Goal: Navigation & Orientation: Find specific page/section

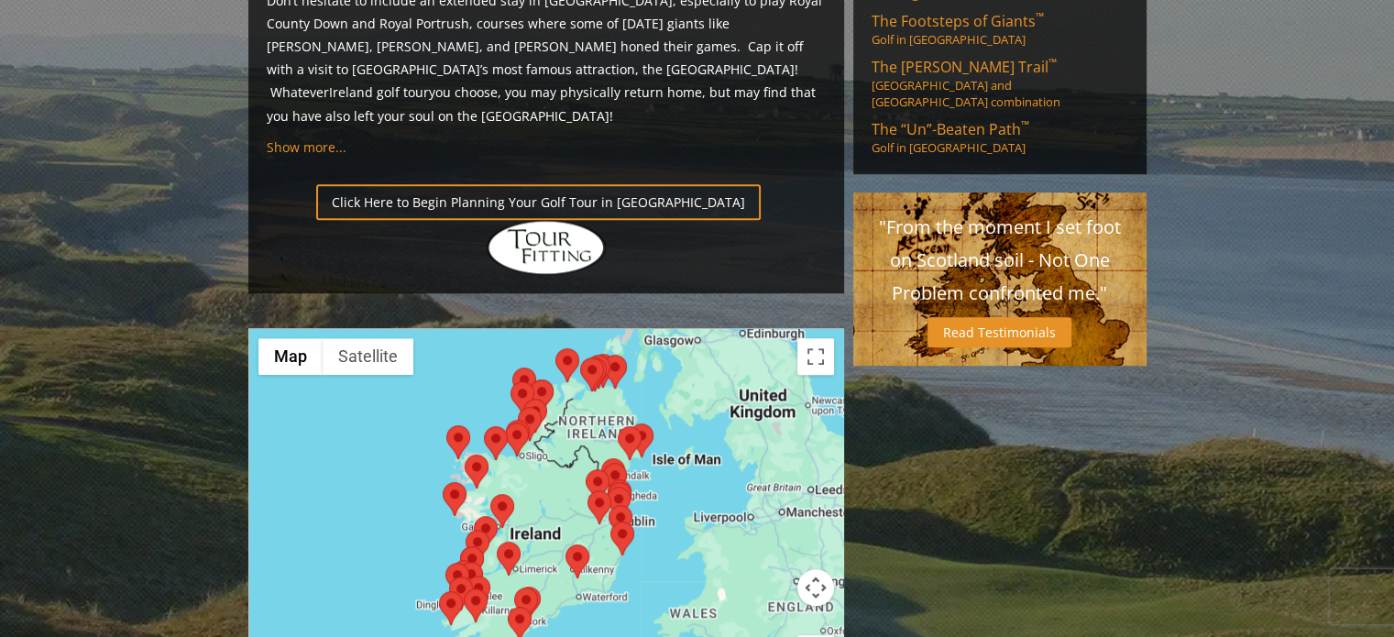
scroll to position [1327, 0]
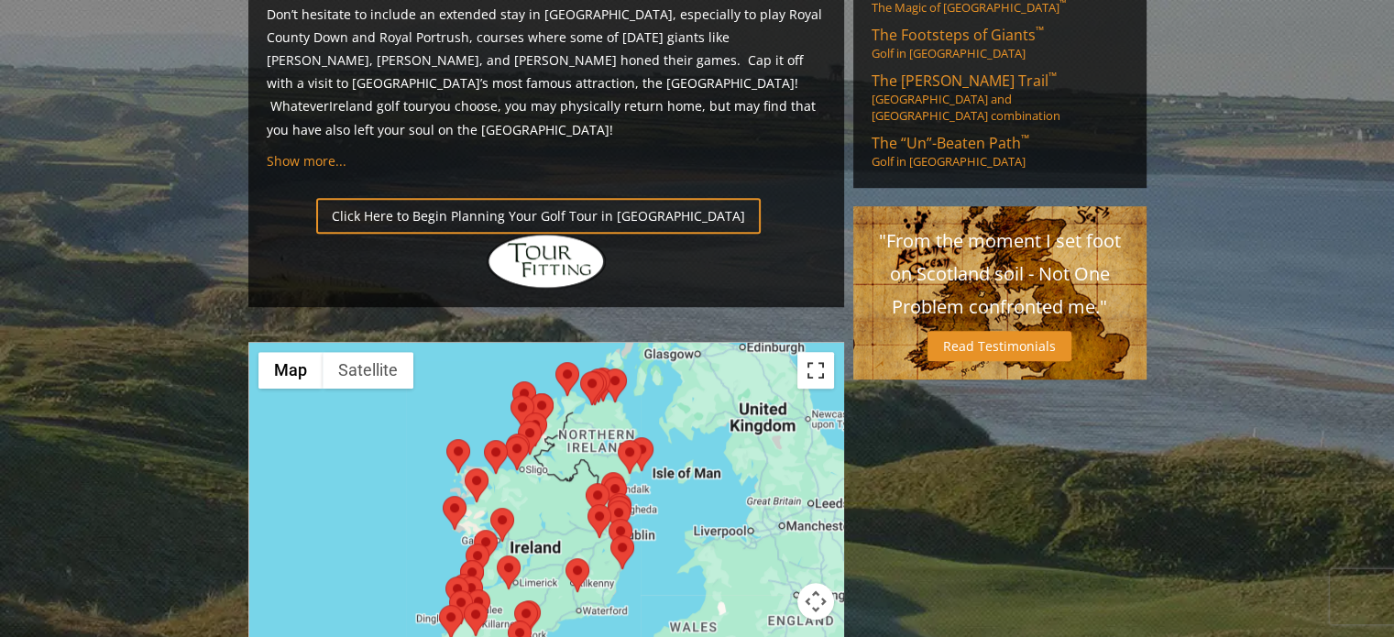
click at [809, 352] on button "Toggle fullscreen view" at bounding box center [815, 370] width 37 height 37
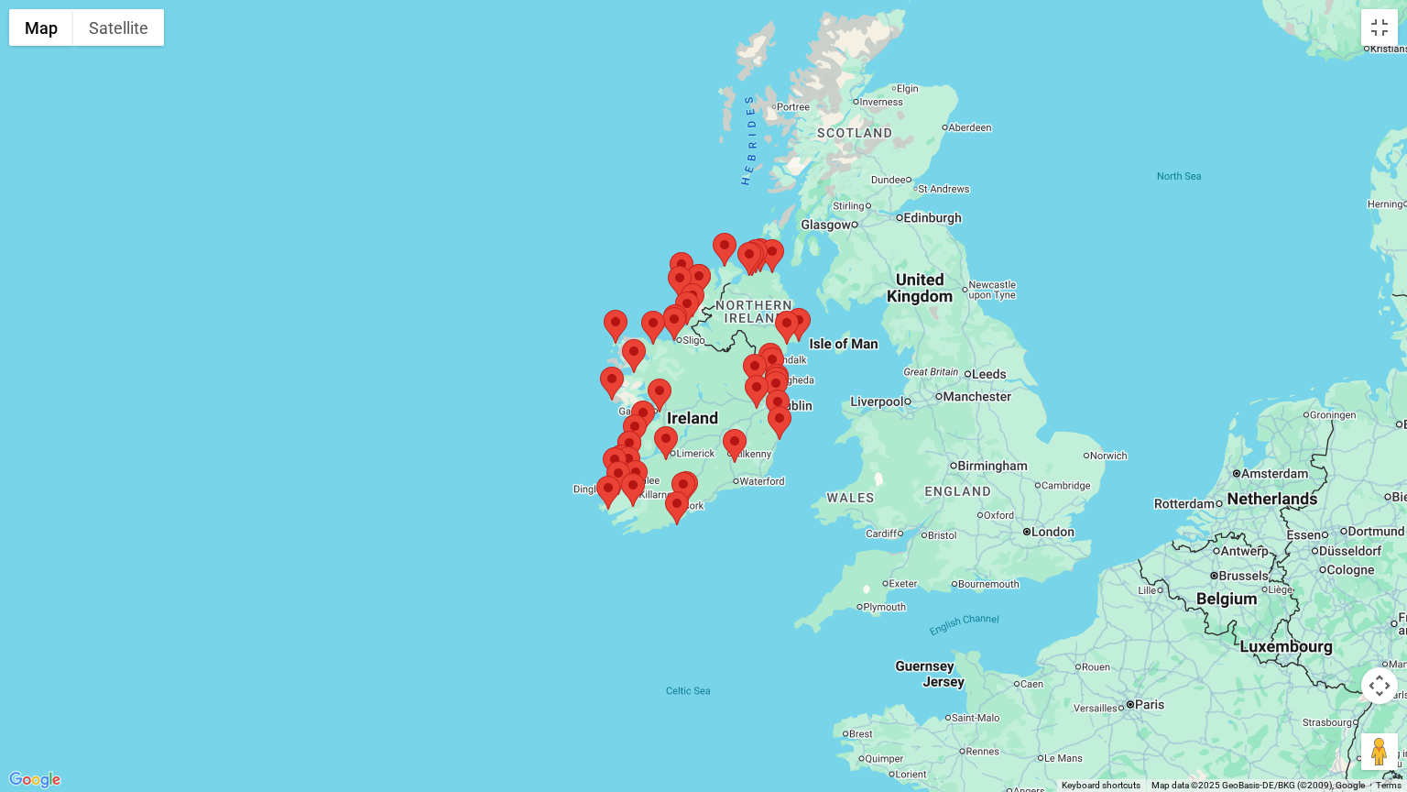
click at [1379, 636] on button "Map camera controls" at bounding box center [1380, 685] width 37 height 37
click at [1337, 636] on button "Zoom in" at bounding box center [1334, 639] width 37 height 37
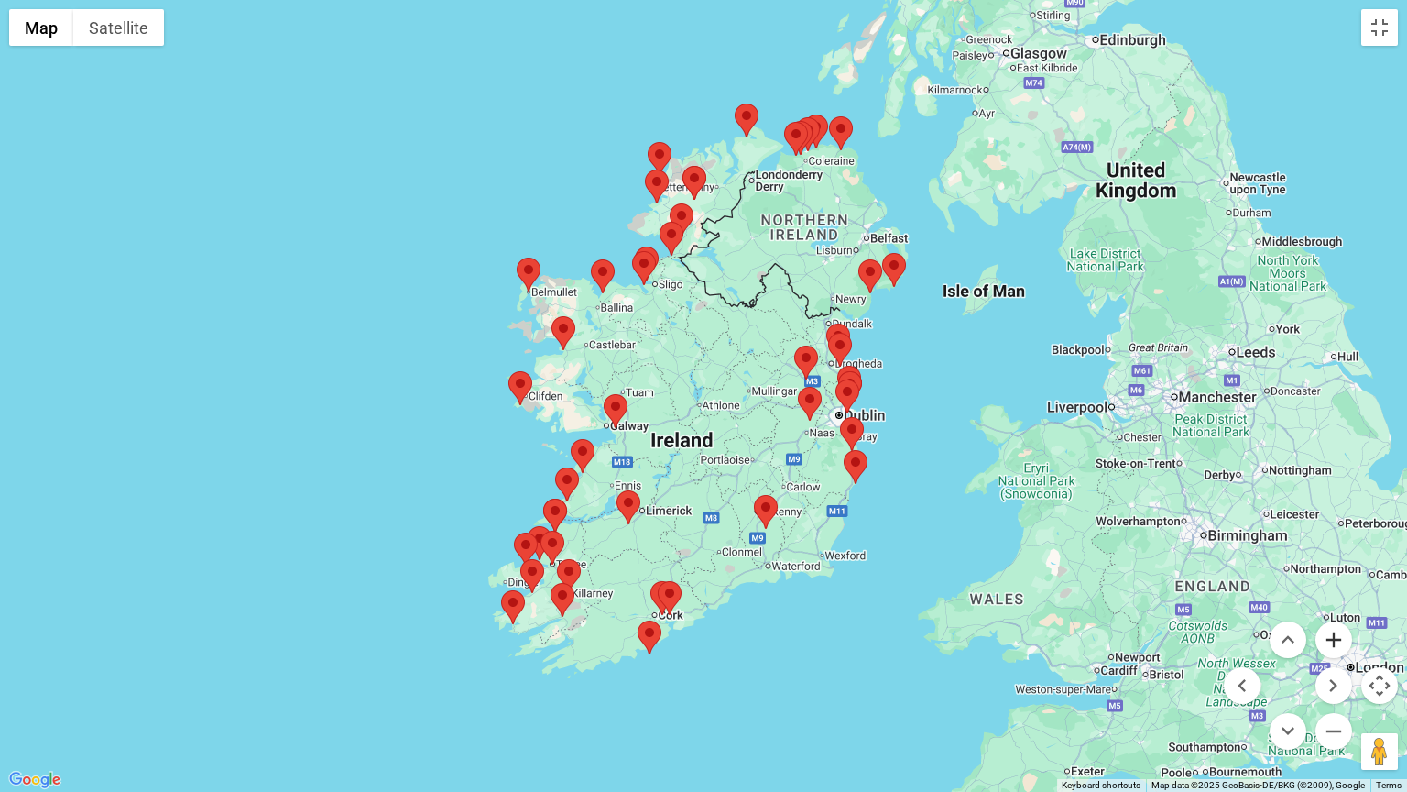
click at [1337, 636] on button "Zoom in" at bounding box center [1334, 639] width 37 height 37
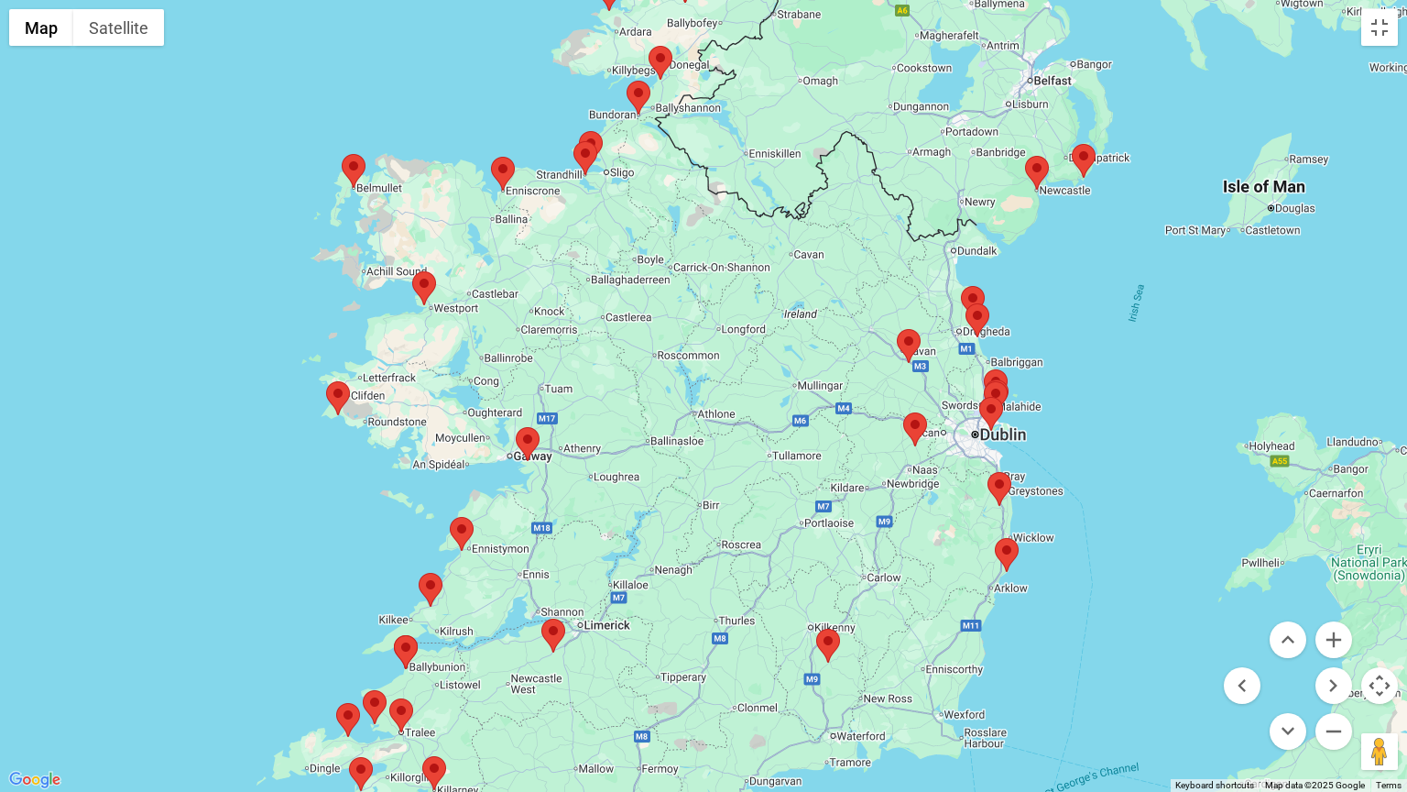
click at [516, 427] on area at bounding box center [516, 427] width 0 height 0
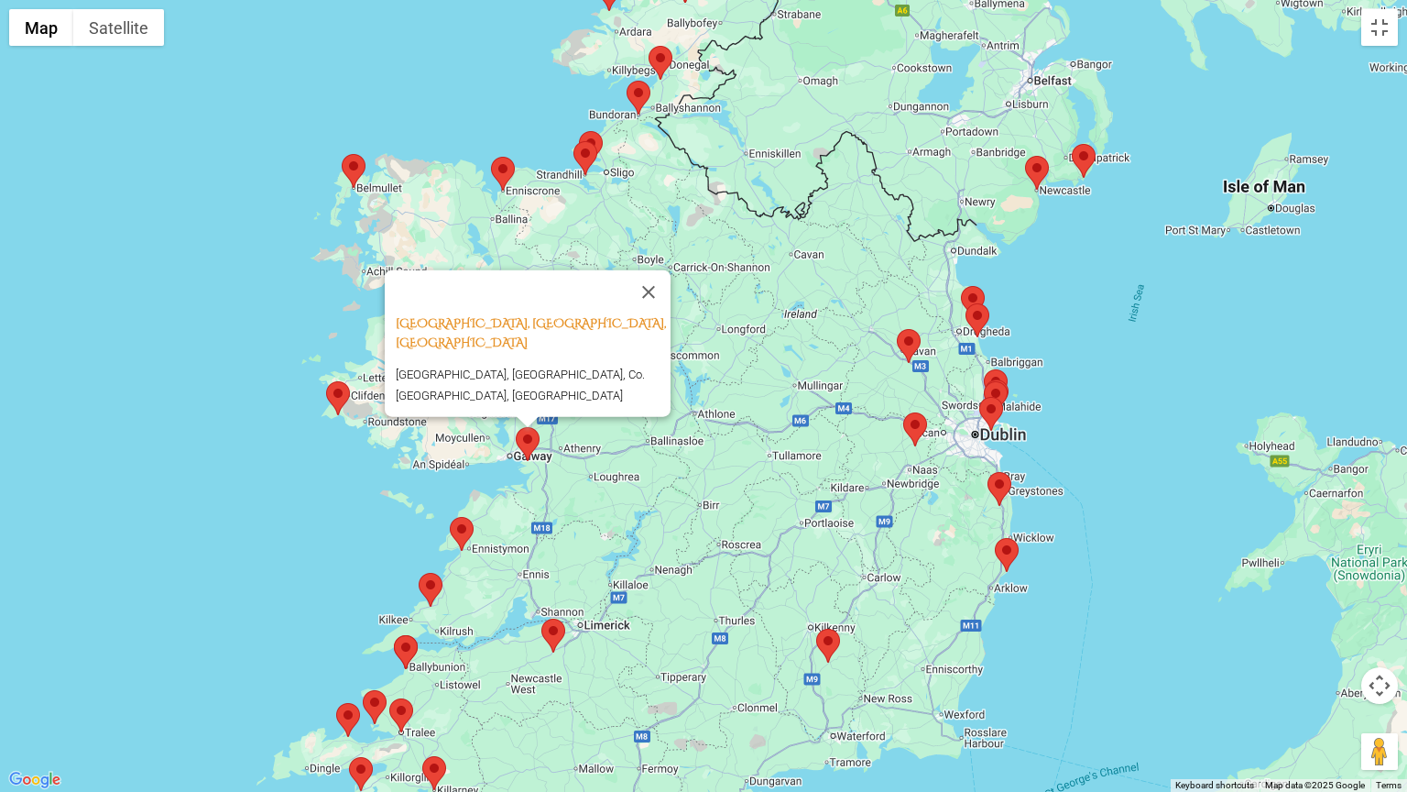
click at [320, 513] on div "Galway Bay Golf Resort, Galway, Ireland Renville, Oranmore, Co. Galway, Ireland" at bounding box center [703, 396] width 1407 height 792
click at [655, 314] on button "Close" at bounding box center [649, 292] width 44 height 44
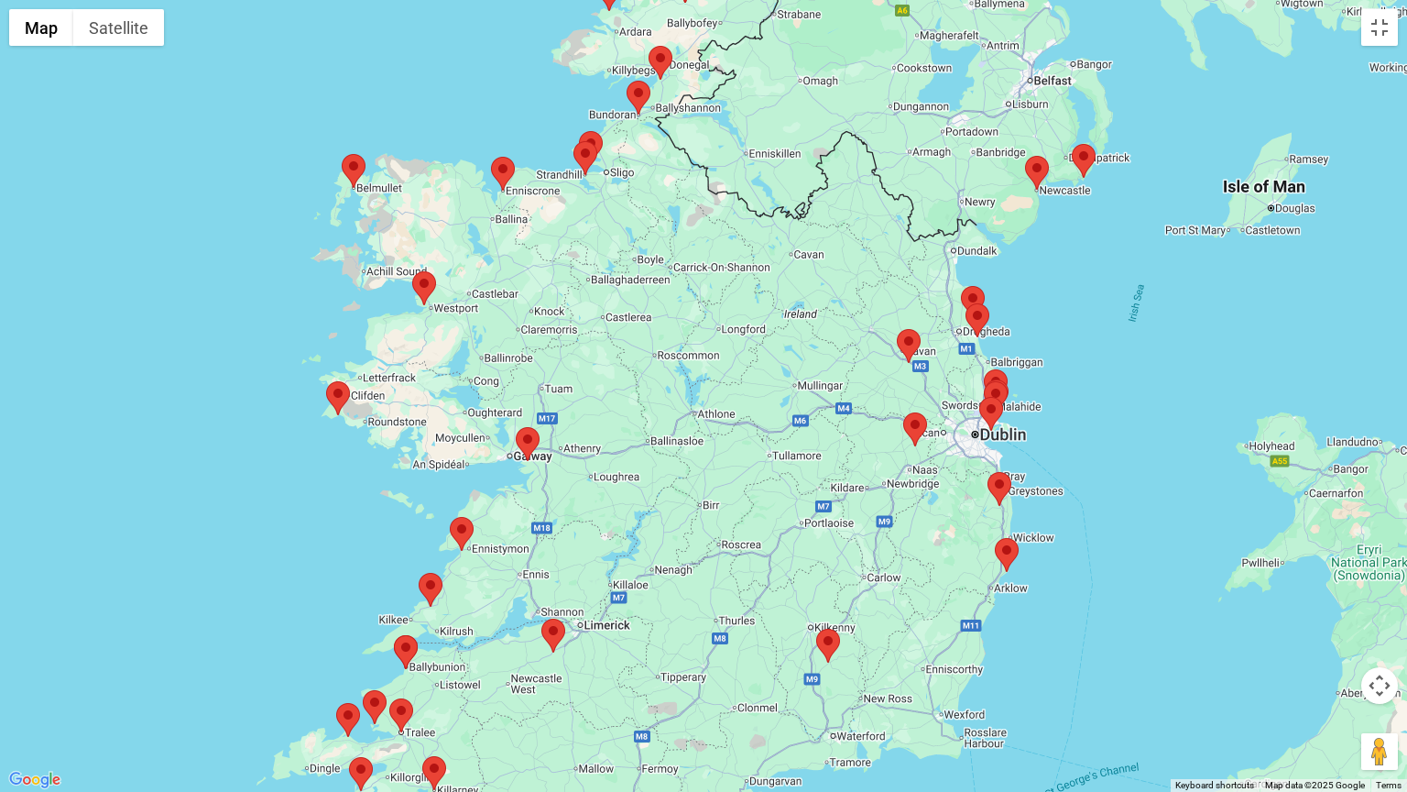
click at [326, 381] on area at bounding box center [326, 381] width 0 height 0
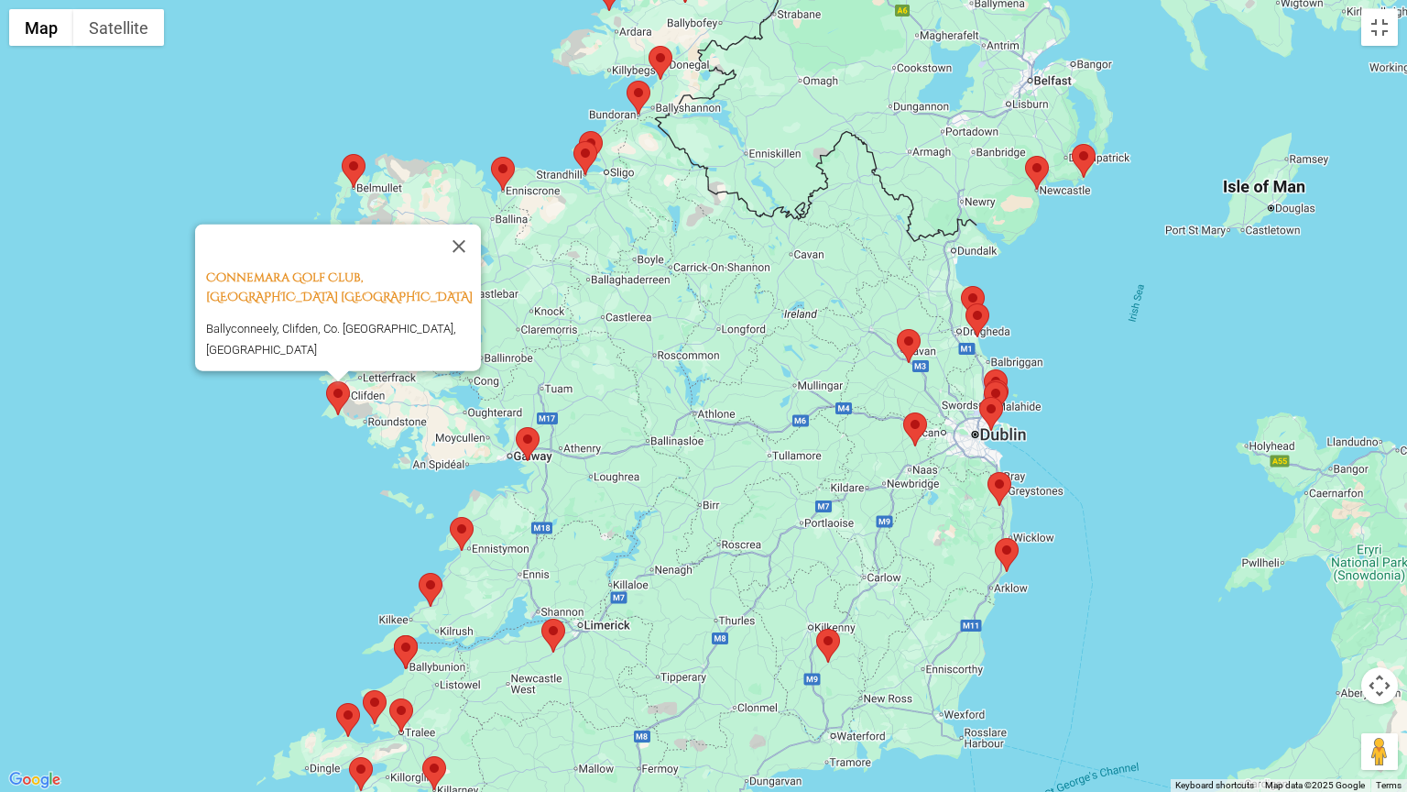
click at [180, 548] on div "Connemara Golf Club, Ballyconneely Ireland Ballyconneely, Clifden, Co. Galway, …" at bounding box center [703, 396] width 1407 height 792
click at [466, 255] on button "Close" at bounding box center [459, 246] width 44 height 44
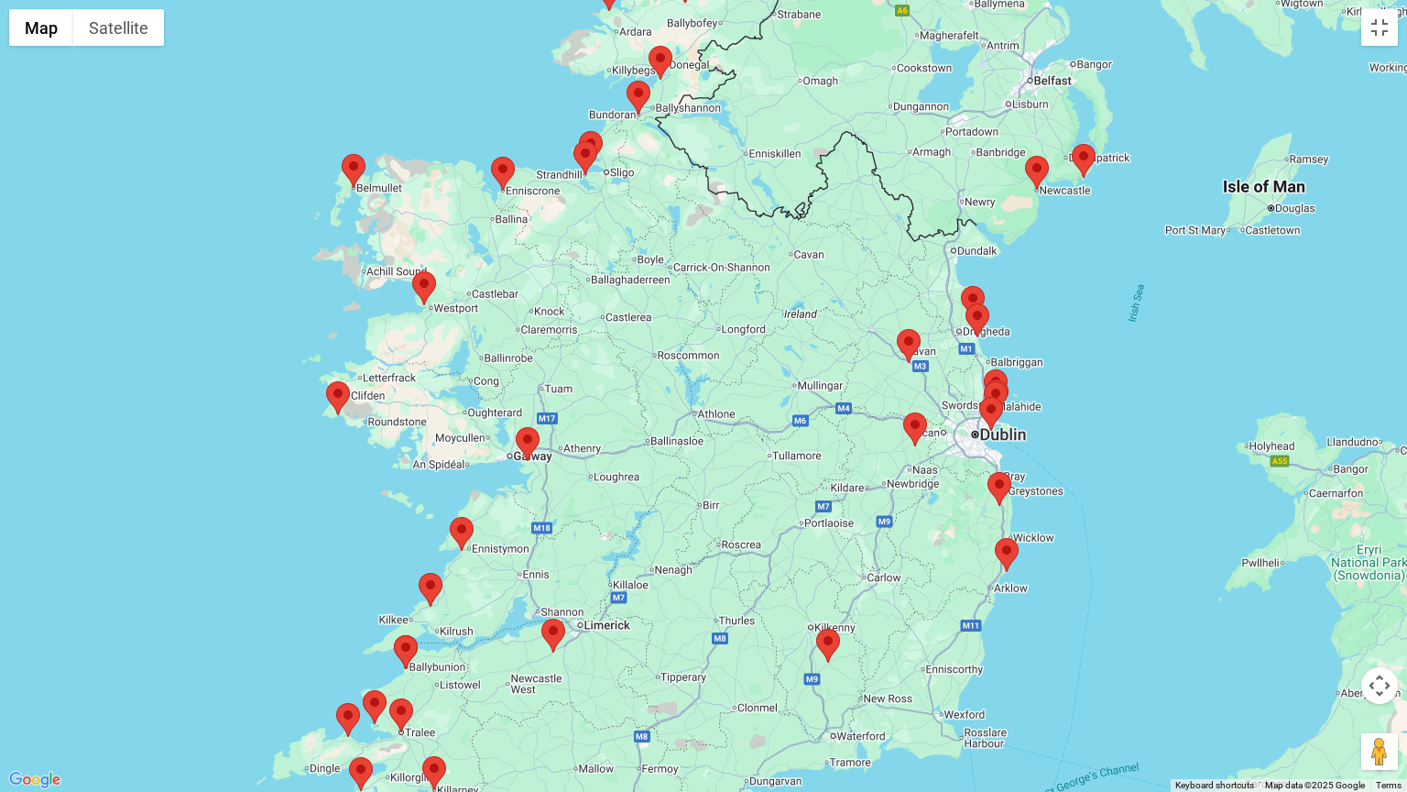
click at [450, 517] on area at bounding box center [450, 517] width 0 height 0
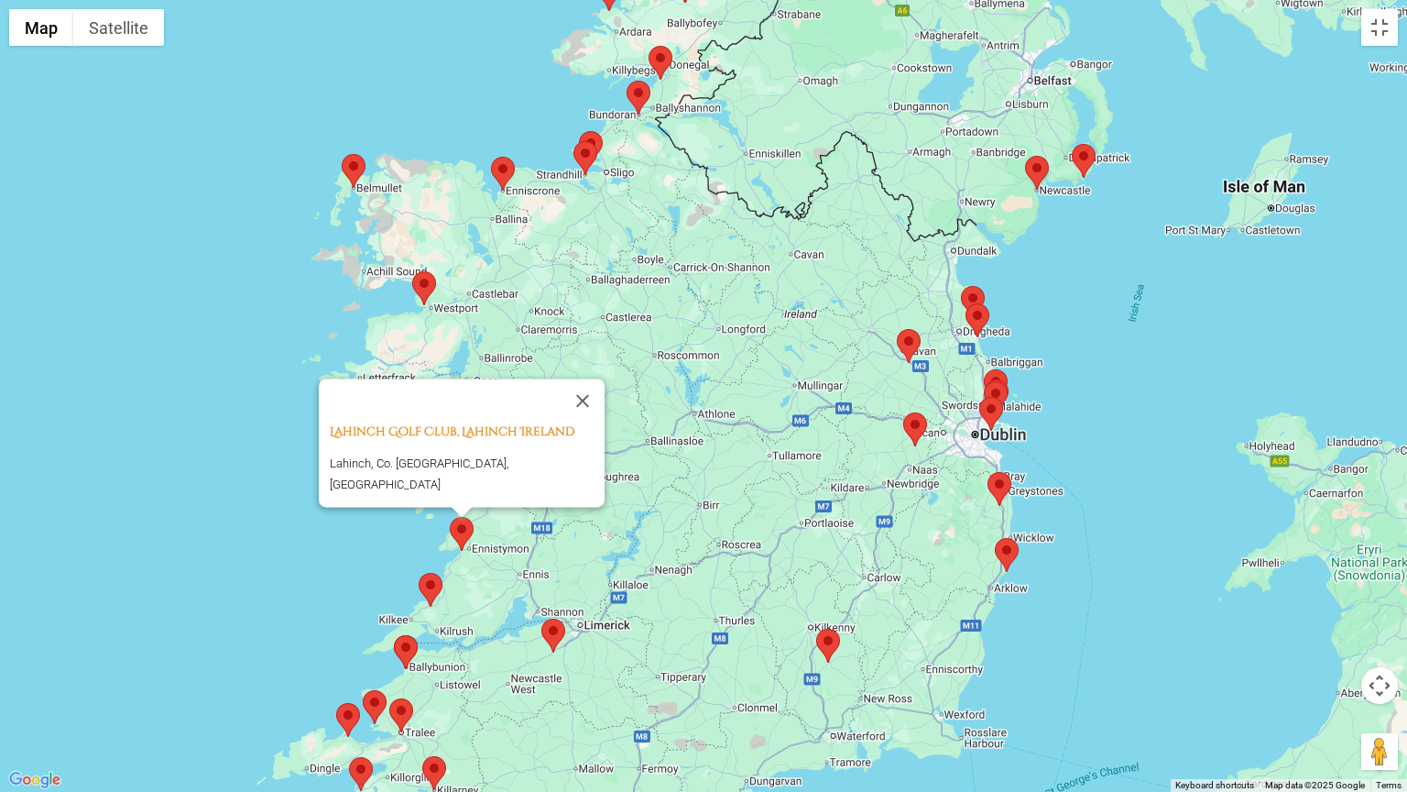
click at [226, 496] on div "Lahinch Golf Club, Lahinch Ireland Lahinch, Co. Clare, Ireland" at bounding box center [703, 396] width 1407 height 792
click at [574, 404] on button "Close" at bounding box center [583, 400] width 44 height 44
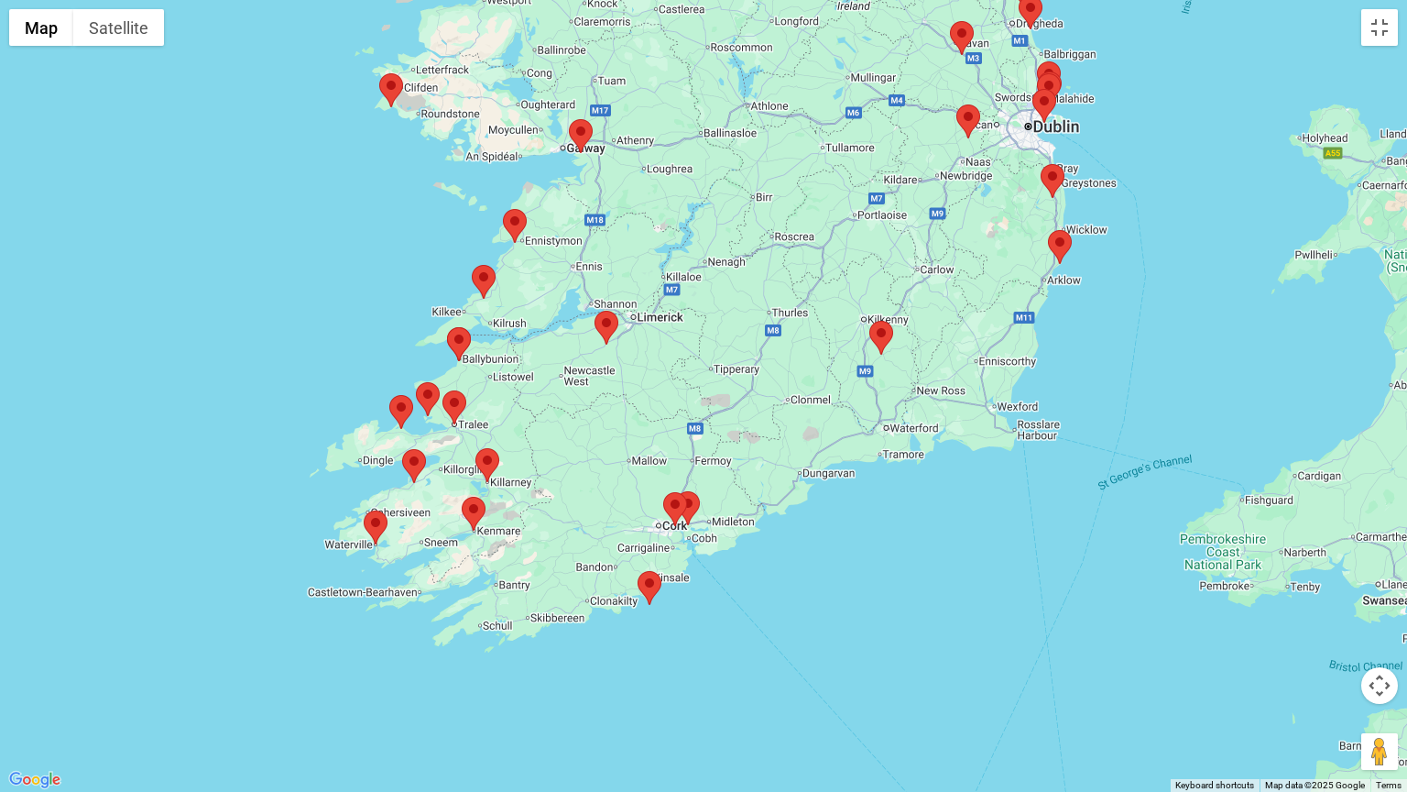
drag, startPoint x: 1043, startPoint y: 514, endPoint x: 1096, endPoint y: 206, distance: 312.4
click at [1096, 206] on div at bounding box center [703, 396] width 1407 height 792
click at [569, 119] on area at bounding box center [569, 119] width 0 height 0
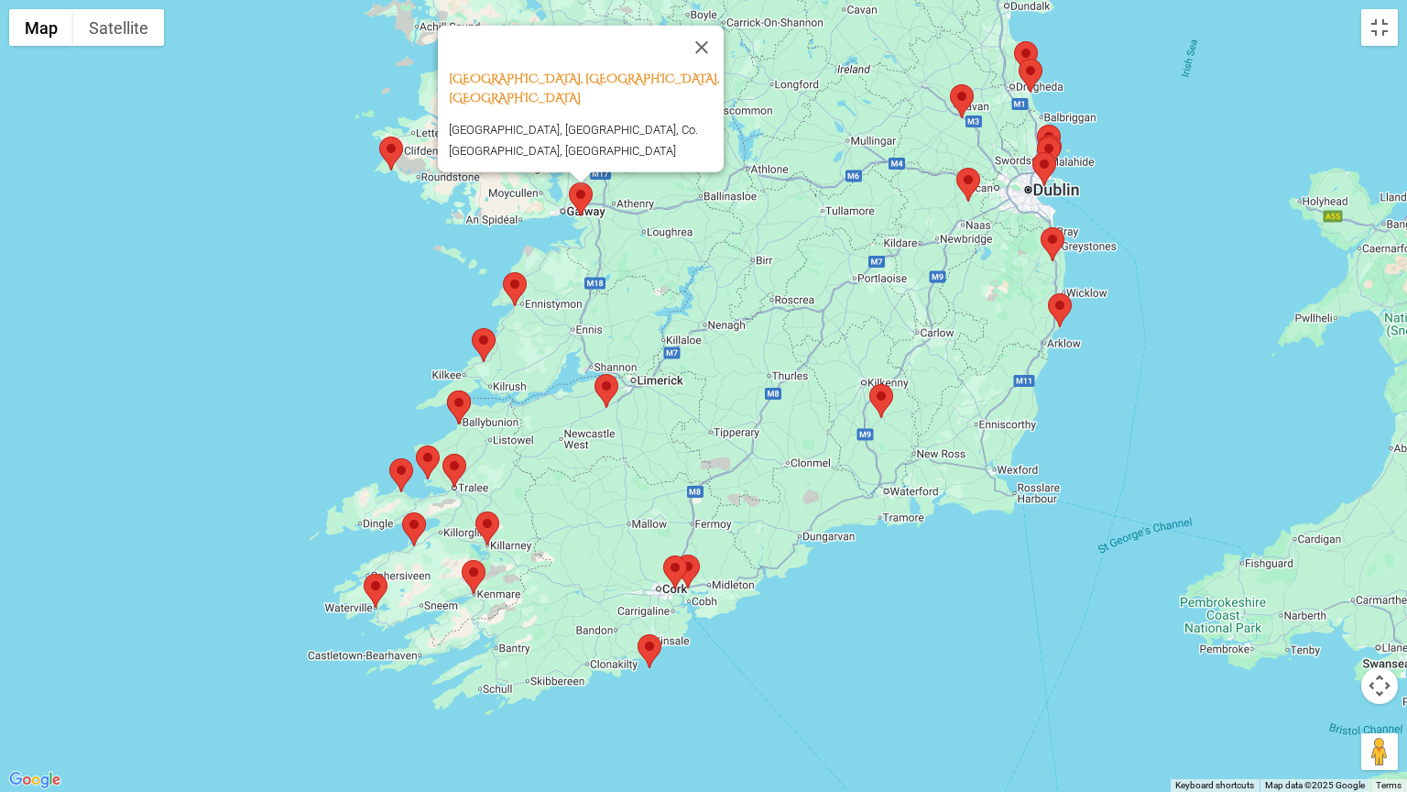
click at [472, 328] on area at bounding box center [472, 328] width 0 height 0
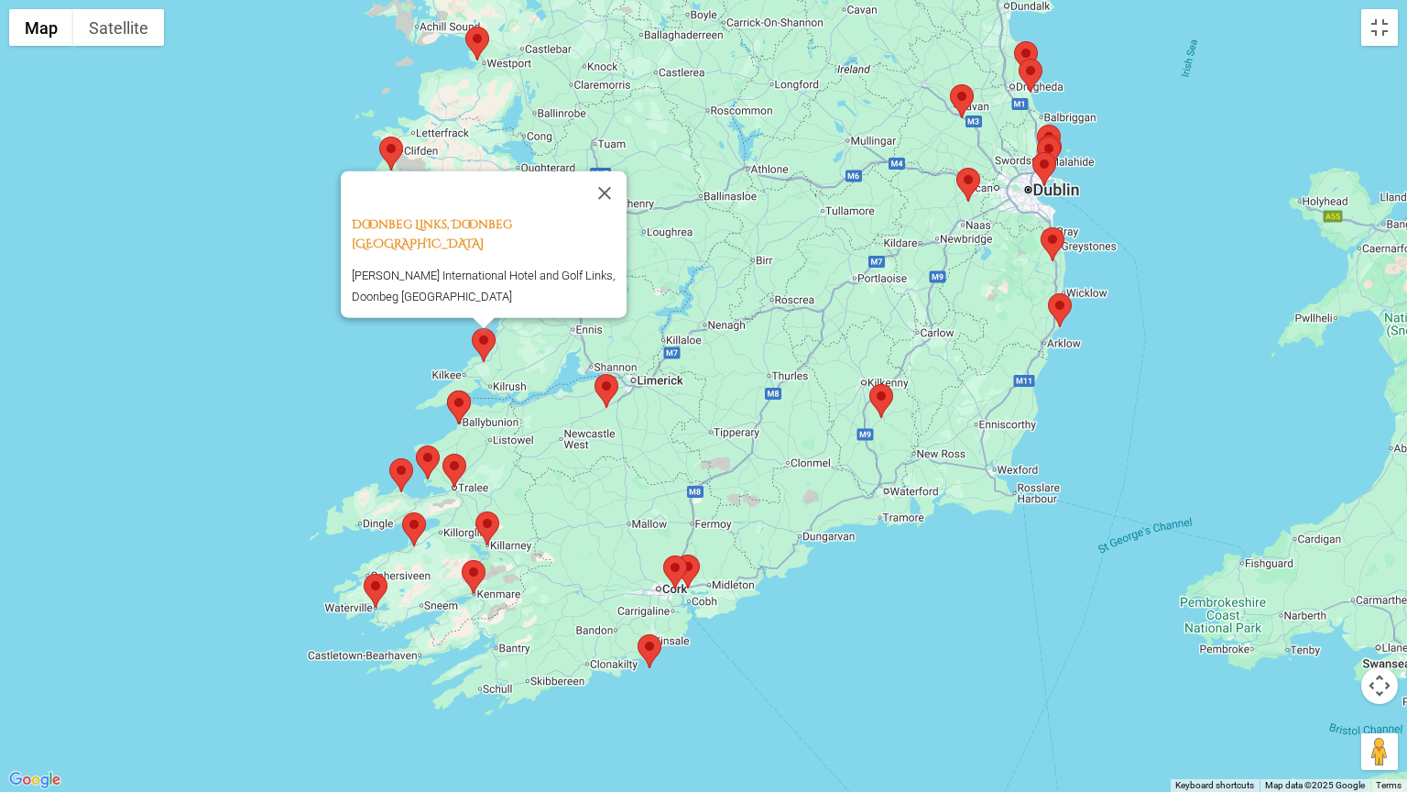
click at [246, 330] on div "Doonbeg Links, Doonbeg Ireland Trump International Hotel and Golf Links, Doonbe…" at bounding box center [703, 396] width 1407 height 792
click at [609, 202] on button "Close" at bounding box center [605, 193] width 44 height 44
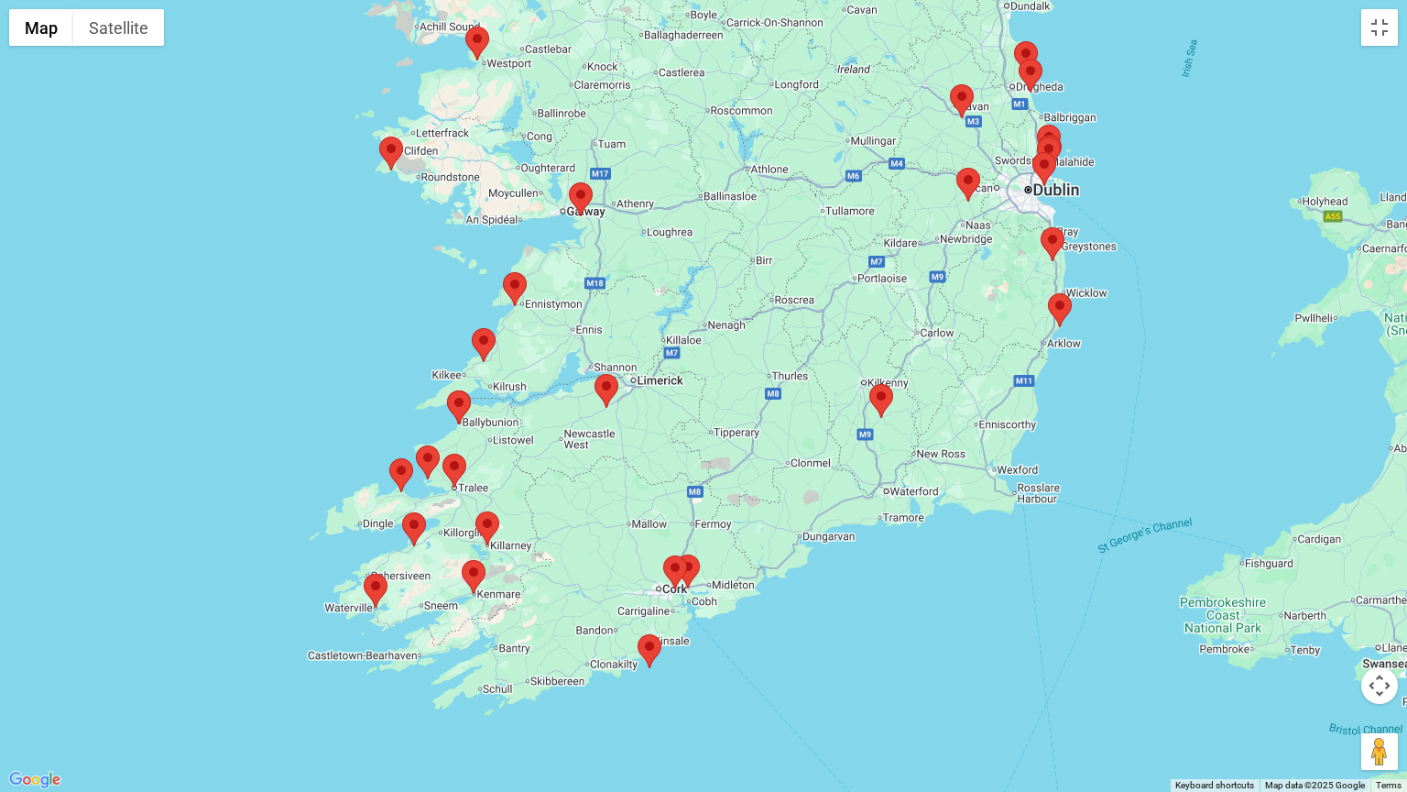
click at [379, 137] on area at bounding box center [379, 137] width 0 height 0
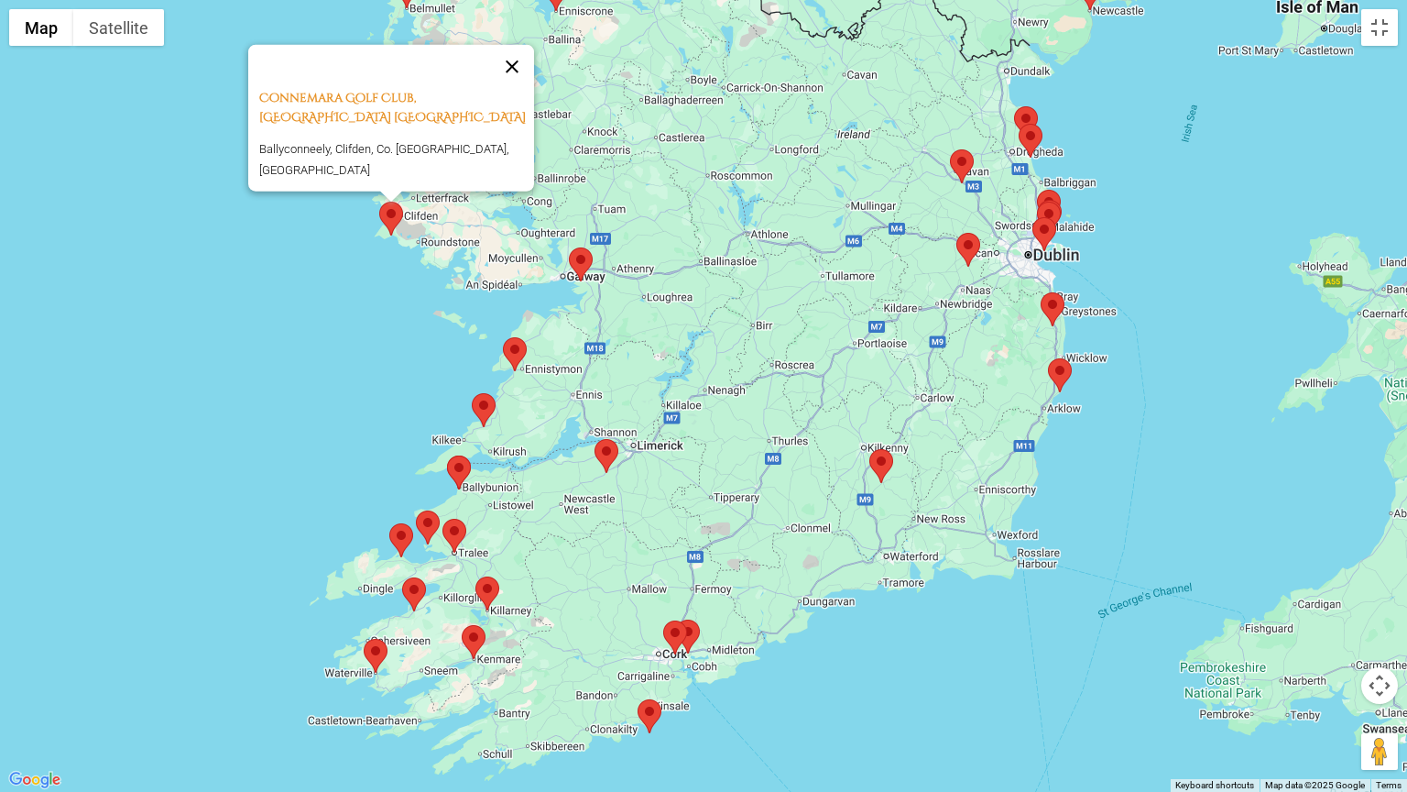
click at [513, 73] on button "Close" at bounding box center [512, 67] width 44 height 44
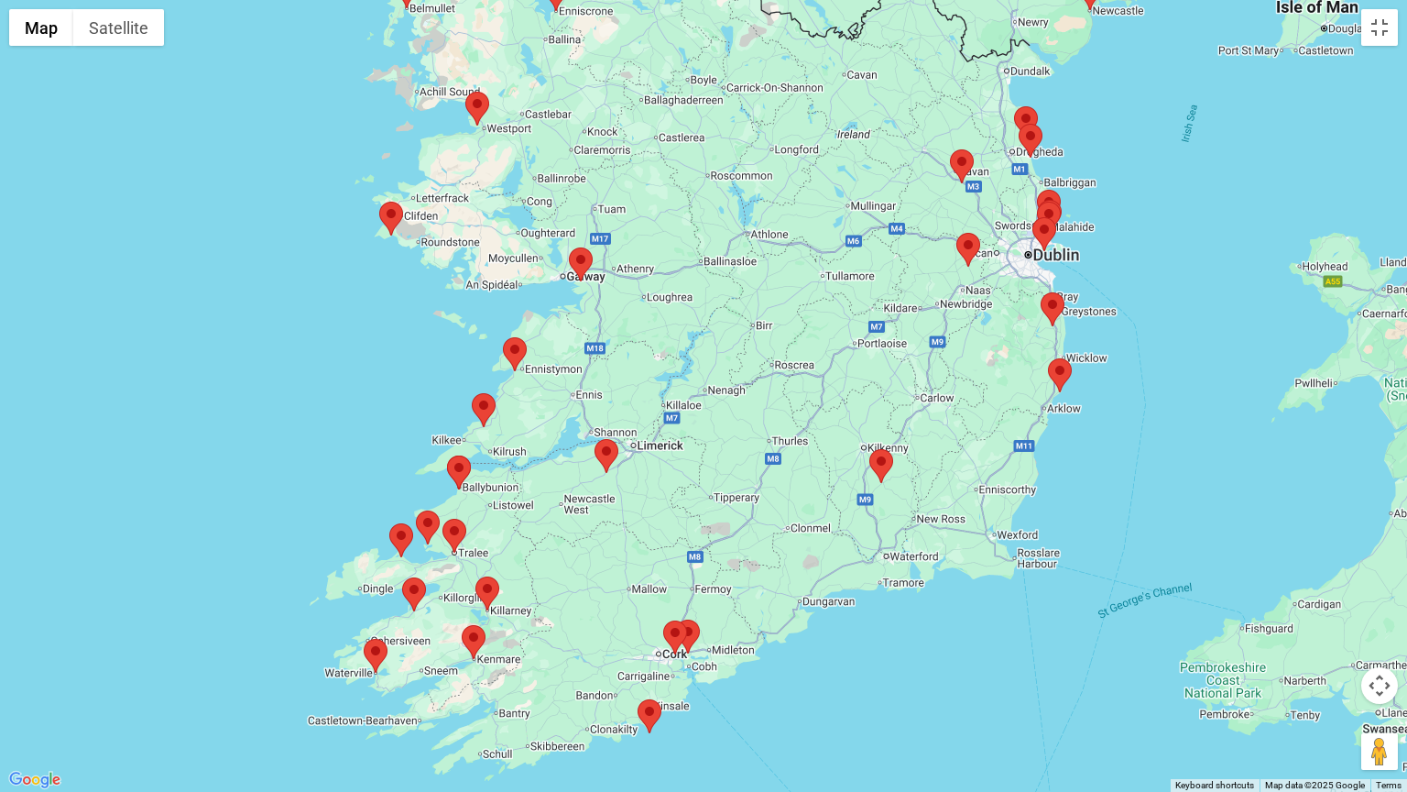
click at [569, 247] on area at bounding box center [569, 247] width 0 height 0
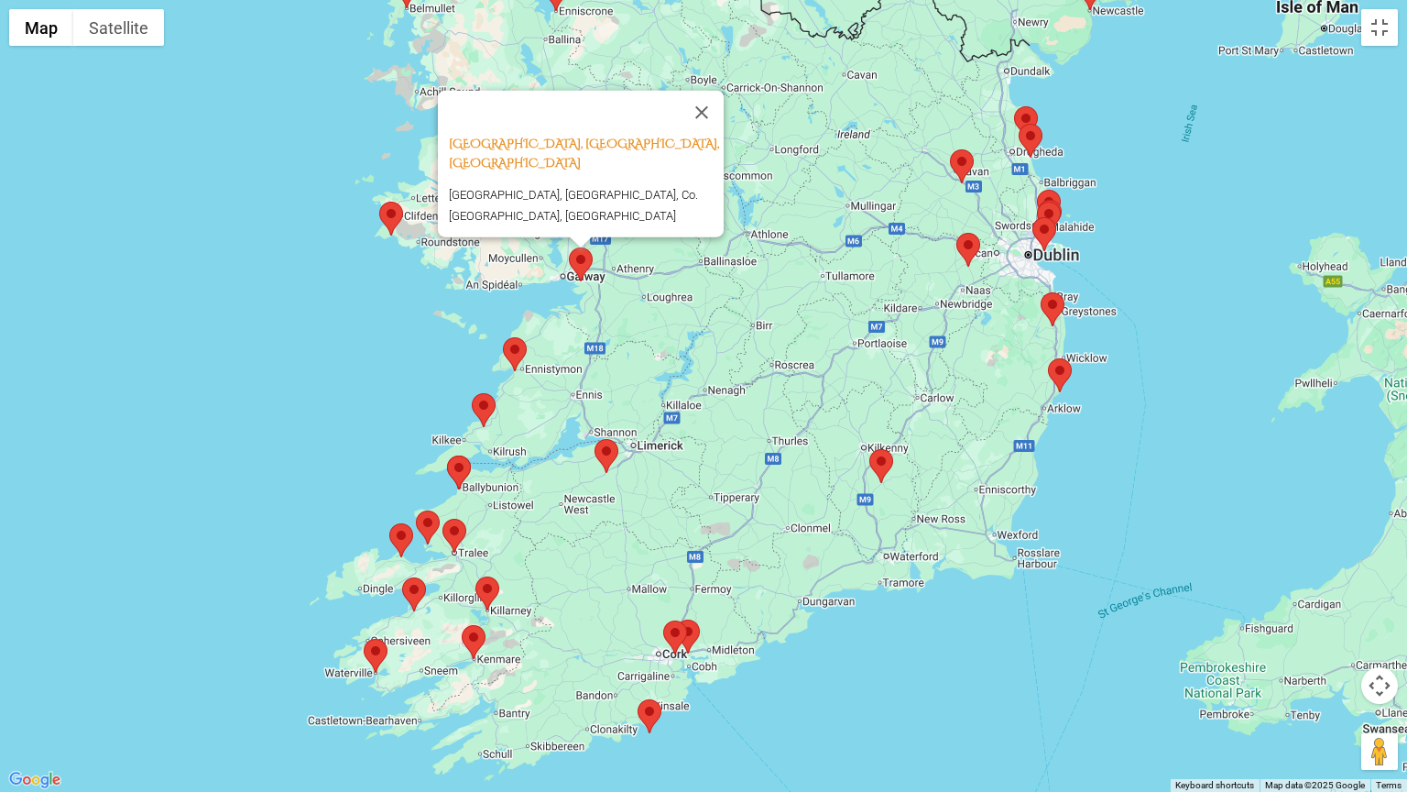
click at [503, 337] on area at bounding box center [503, 337] width 0 height 0
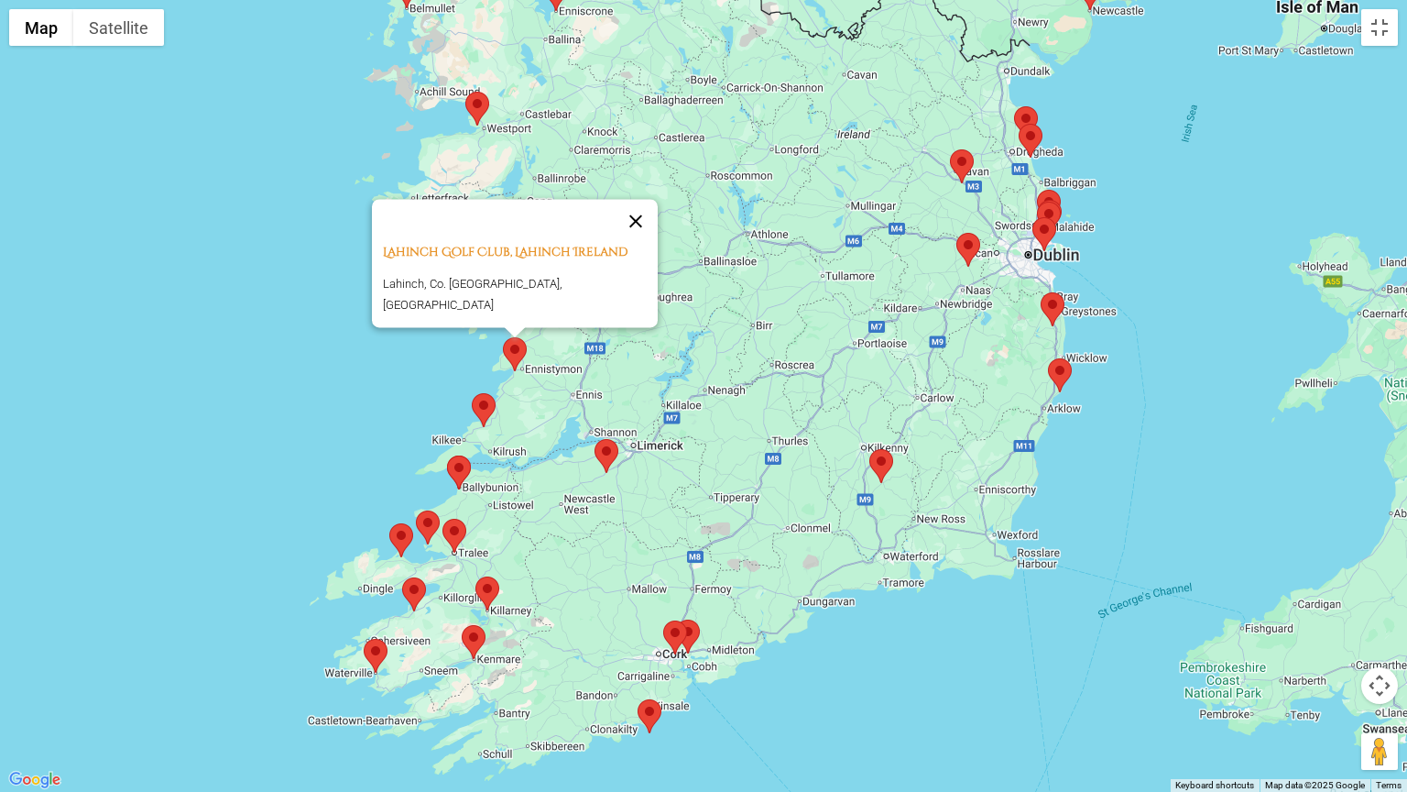
click at [626, 230] on button "Close" at bounding box center [636, 221] width 44 height 44
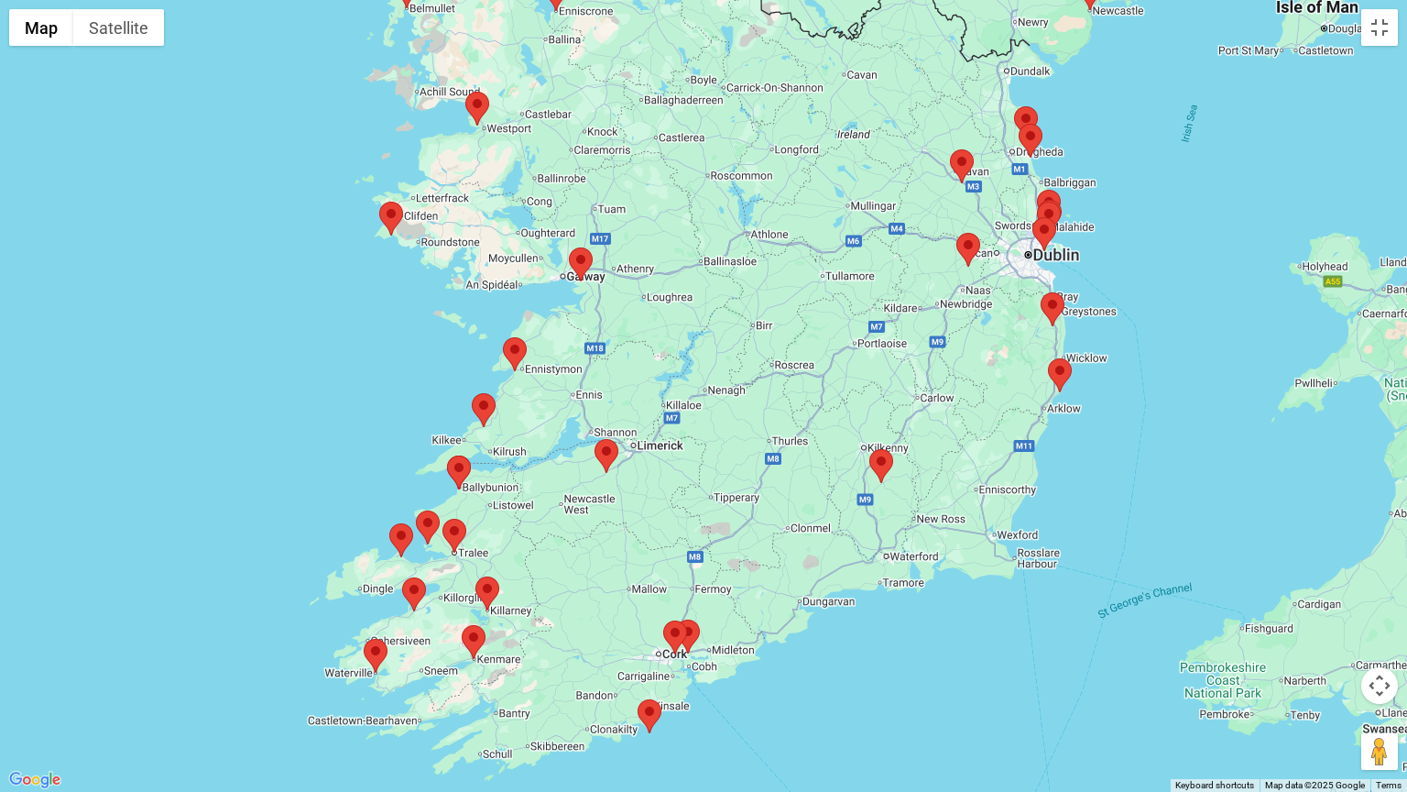
click at [364, 636] on area at bounding box center [364, 639] width 0 height 0
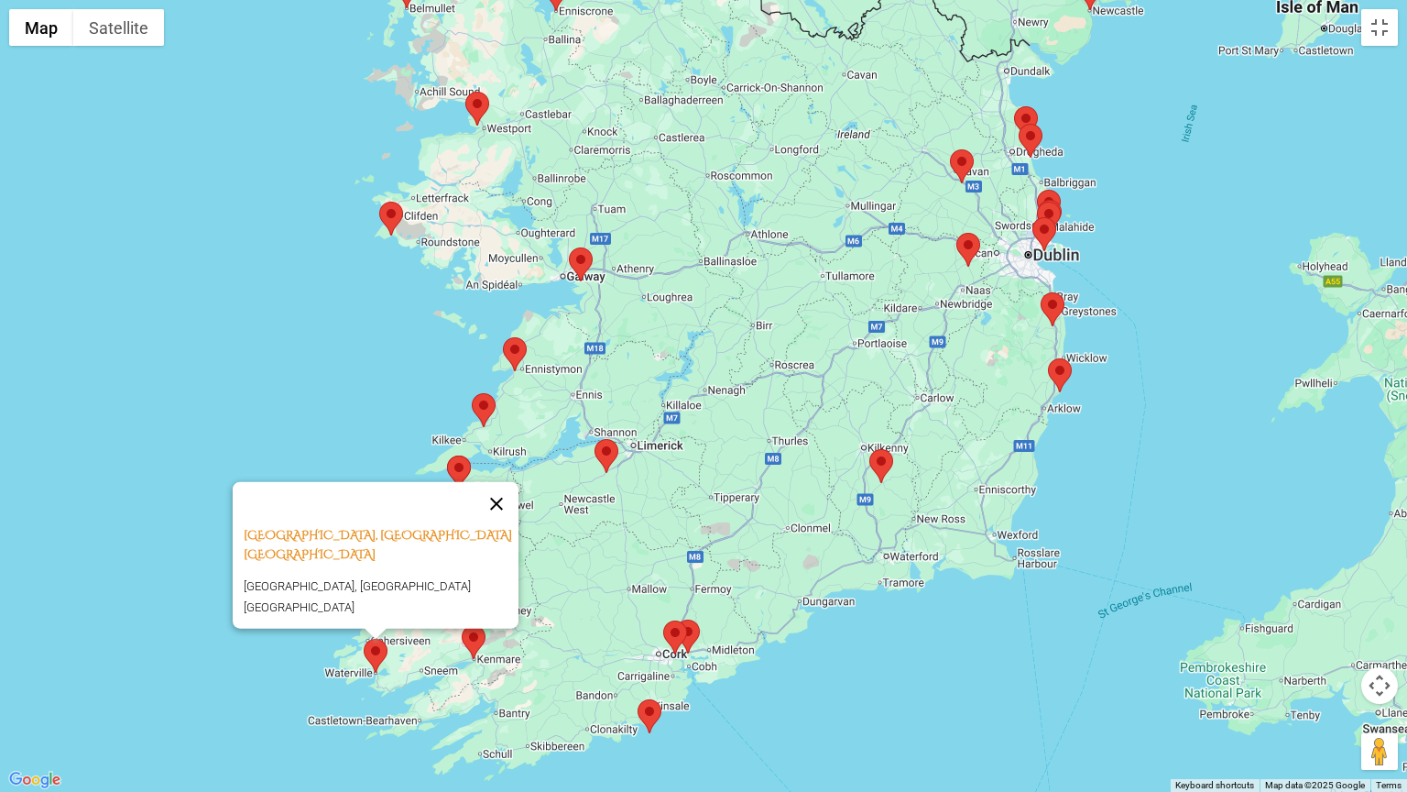
click at [505, 512] on button "Close" at bounding box center [497, 504] width 44 height 44
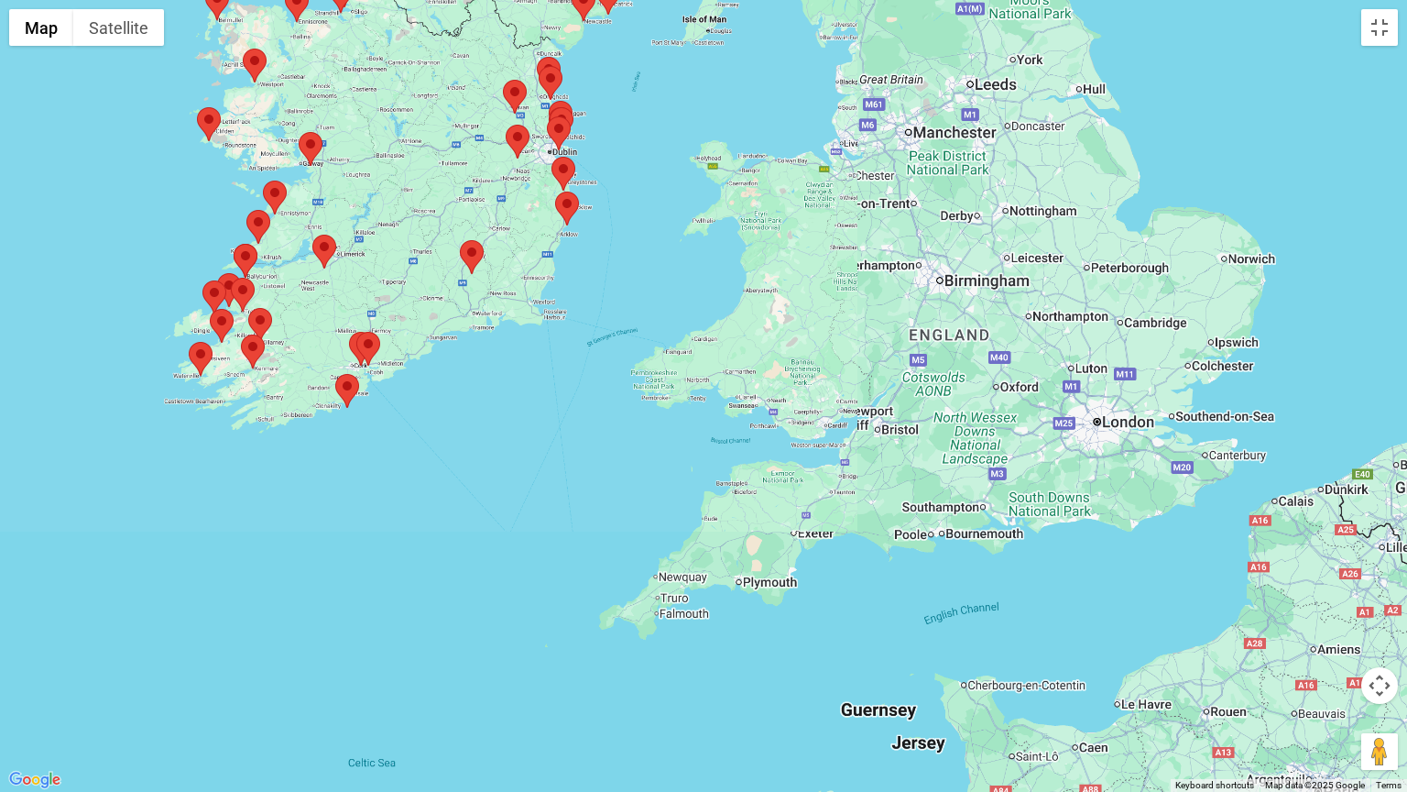
click at [1, 34] on div "To navigate, press the arrow keys." at bounding box center [703, 396] width 1407 height 792
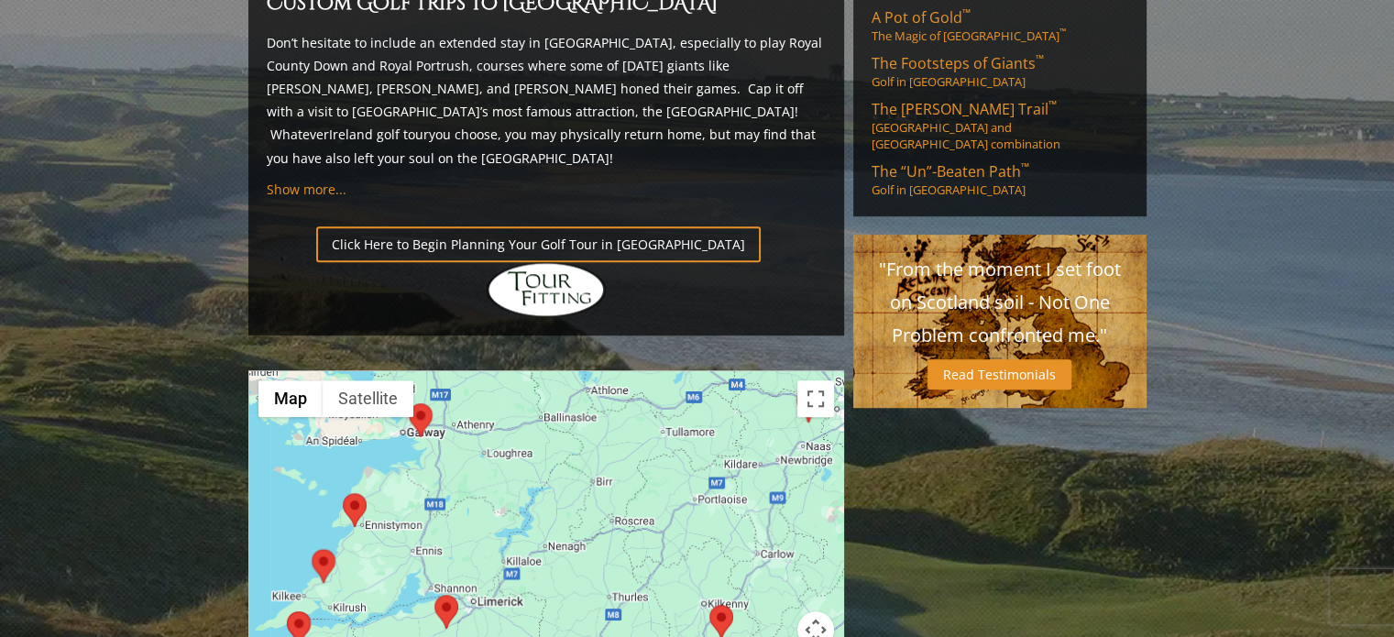
scroll to position [1284, 0]
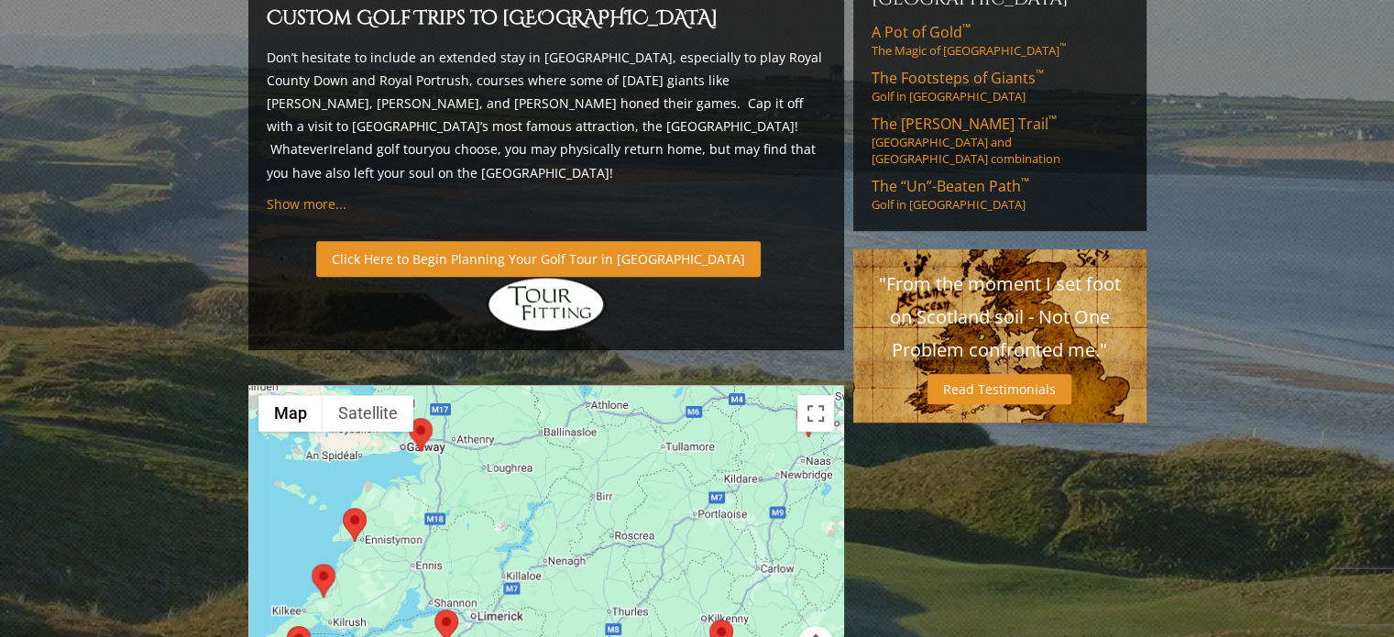
click at [473, 241] on link "Click Here to Begin Planning Your Golf Tour in Ireland" at bounding box center [538, 259] width 444 height 36
